Goal: Information Seeking & Learning: Learn about a topic

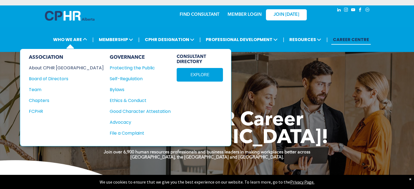
click at [60, 65] on div "About CPHR [GEOGRAPHIC_DATA]" at bounding box center [63, 68] width 68 height 7
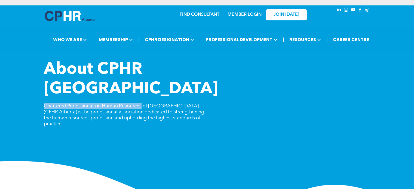
drag, startPoint x: 44, startPoint y: 87, endPoint x: 143, endPoint y: 85, distance: 99.4
click at [143, 104] on span "Chartered Professionals in Human Resources of [GEOGRAPHIC_DATA] (CPHR Alberta) …" at bounding box center [124, 115] width 160 height 23
copy span "Chartered Professionals in Human Resources"
